Goal: Go to known website: Access a specific website the user already knows

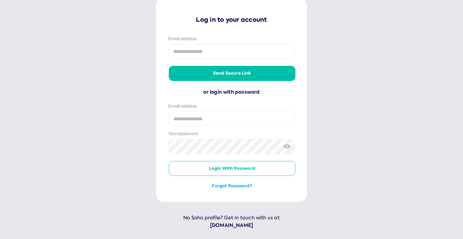
scroll to position [56, 0]
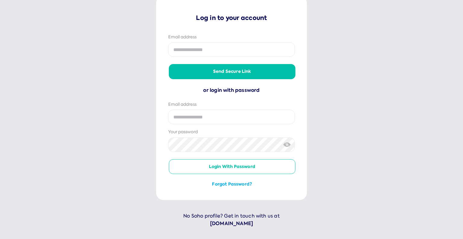
click at [191, 44] on input "email" at bounding box center [231, 49] width 127 height 14
type input "**********"
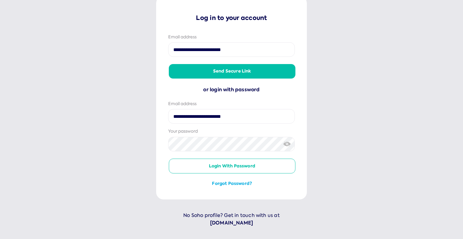
scroll to position [55, 0]
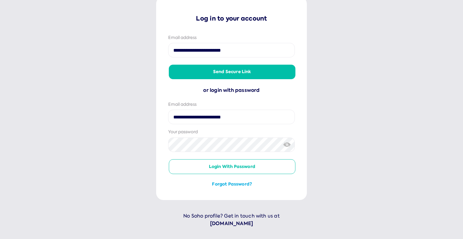
click at [209, 73] on button "Send secure link" at bounding box center [232, 72] width 127 height 14
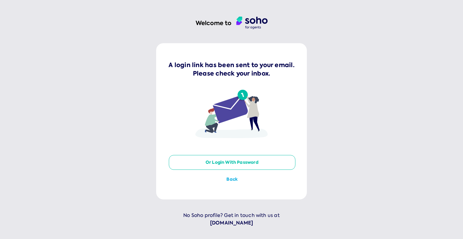
scroll to position [0, 0]
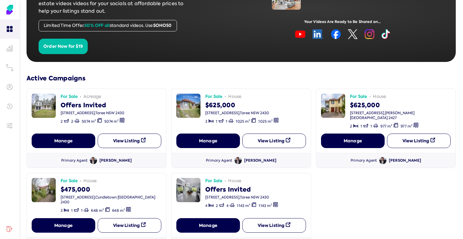
scroll to position [11, 0]
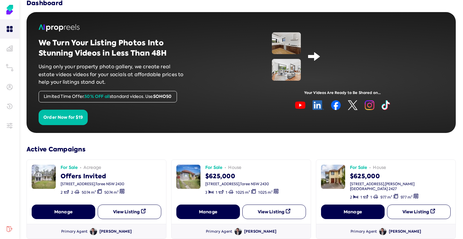
click at [131, 166] on div "For Sale acreage Offers Invited 34 Potoroo Drive , Taree NSW 2430 2 2 5074 m² 5…" at bounding box center [97, 179] width 130 height 30
click at [112, 204] on button "View Listing" at bounding box center [130, 211] width 64 height 14
